Goal: Information Seeking & Learning: Learn about a topic

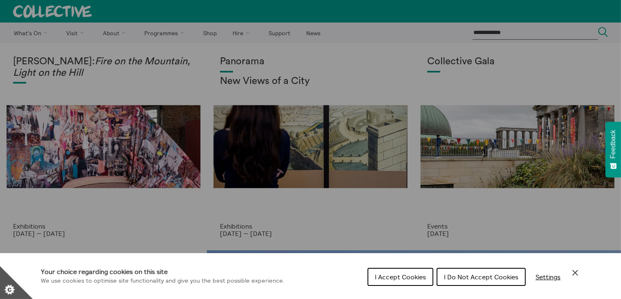
click at [401, 277] on span "I Accept Cookies" at bounding box center [400, 276] width 51 height 8
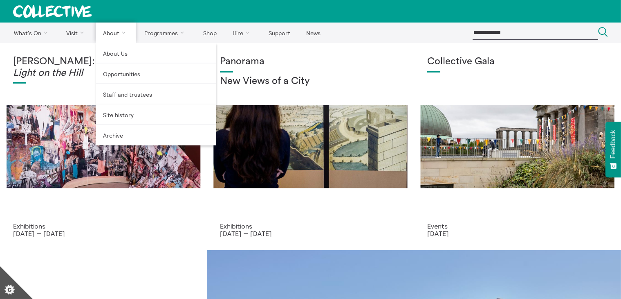
click at [104, 33] on link "About" at bounding box center [116, 32] width 40 height 20
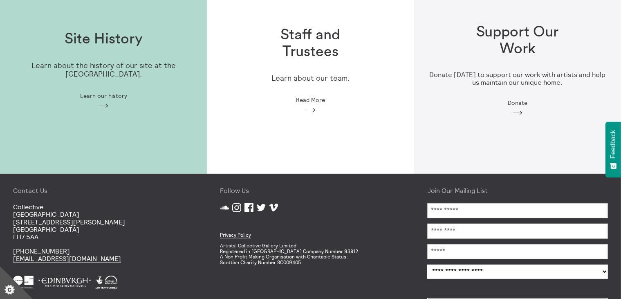
scroll to position [257, 0]
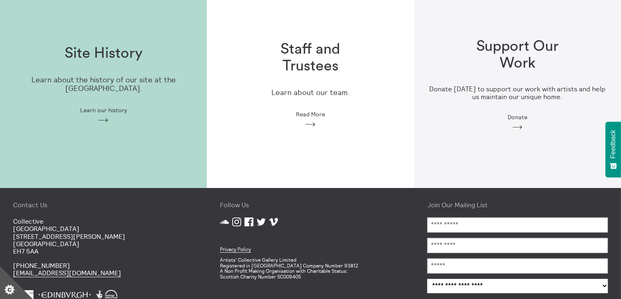
click at [311, 111] on span "Read More" at bounding box center [310, 114] width 29 height 7
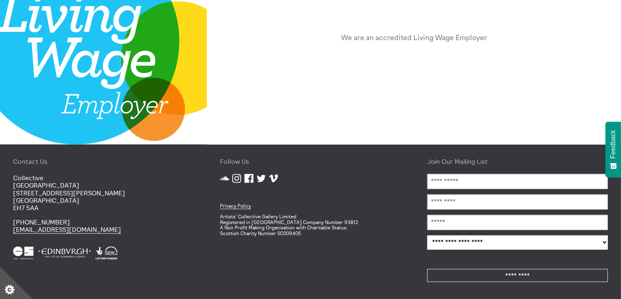
scroll to position [1088, 0]
